Goal: Task Accomplishment & Management: Manage account settings

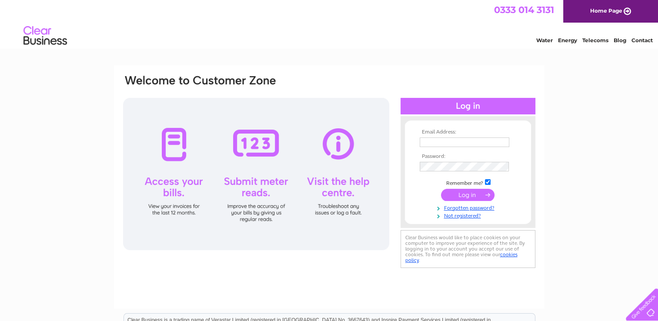
type input "[EMAIL_ADDRESS][DOMAIN_NAME]"
click at [467, 196] on input "submit" at bounding box center [468, 195] width 54 height 12
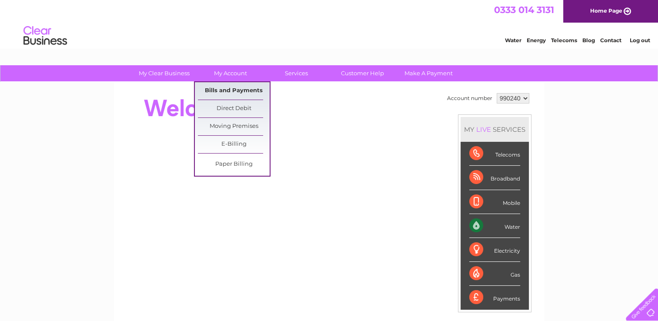
click at [225, 92] on link "Bills and Payments" at bounding box center [234, 90] width 72 height 17
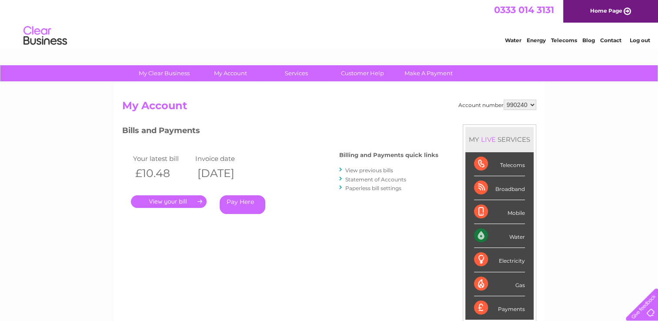
click at [178, 202] on link "." at bounding box center [169, 201] width 76 height 13
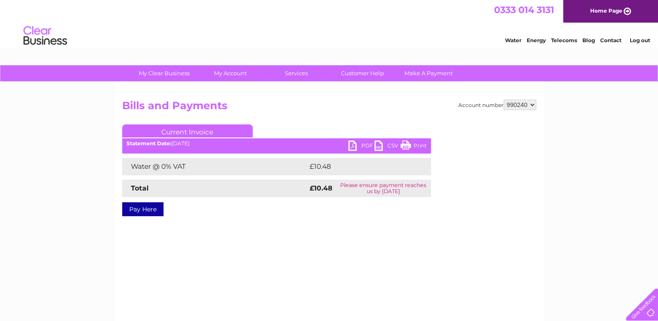
click at [354, 145] on link "PDF" at bounding box center [362, 147] width 26 height 13
